Goal: Find specific page/section: Find specific page/section

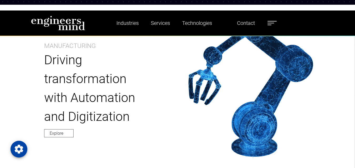
scroll to position [561, 0]
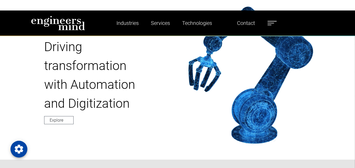
click at [273, 20] on label at bounding box center [272, 23] width 9 height 7
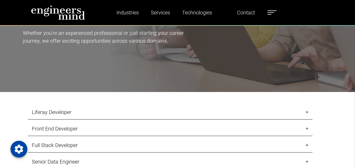
scroll to position [473, 0]
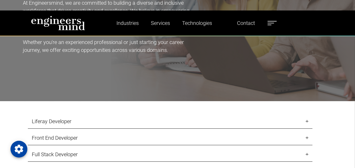
click at [50, 115] on link "Liferay Developer" at bounding box center [170, 122] width 285 height 14
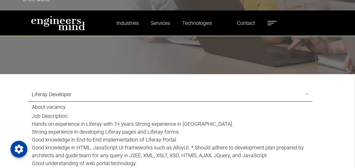
scroll to position [504, 0]
